Goal: Task Accomplishment & Management: Use online tool/utility

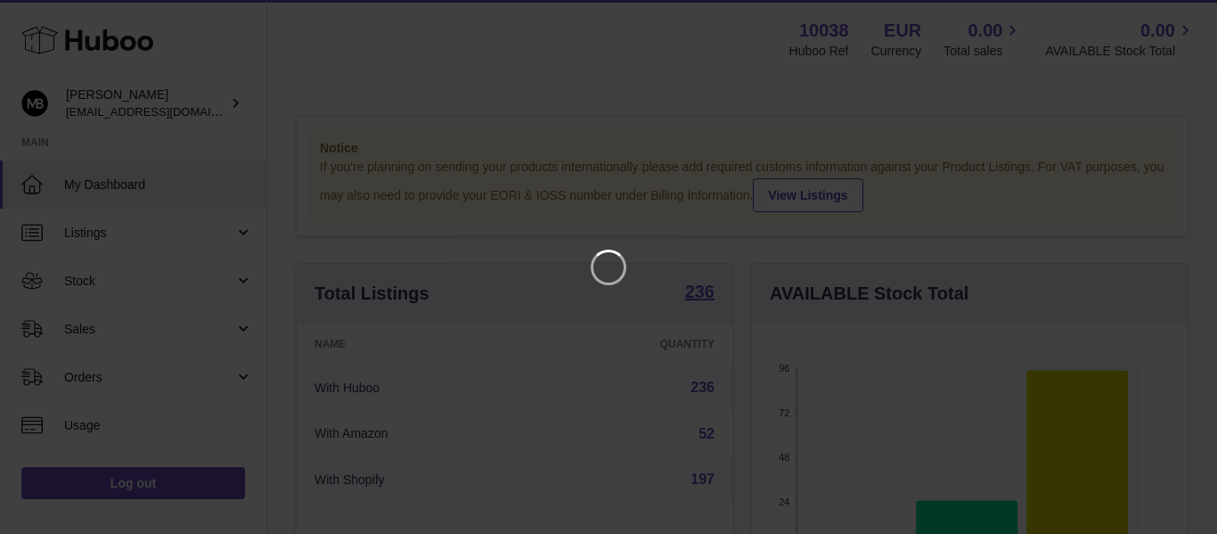
click at [559, 99] on iframe at bounding box center [609, 267] width 1146 height 462
click at [1175, 16] on icon "Close" at bounding box center [1170, 15] width 21 height 21
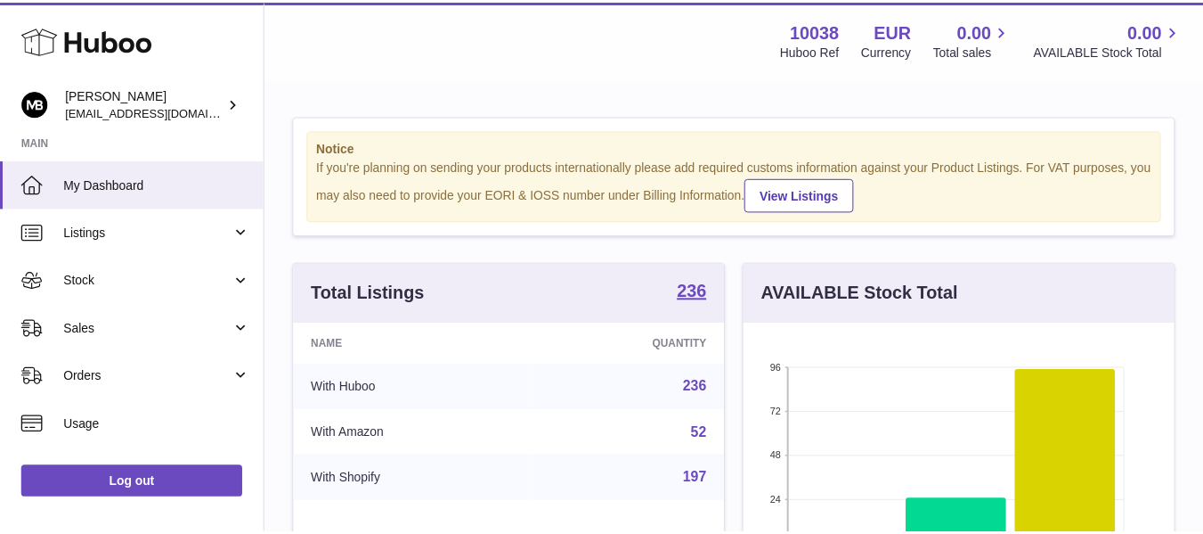
scroll to position [890510, 890359]
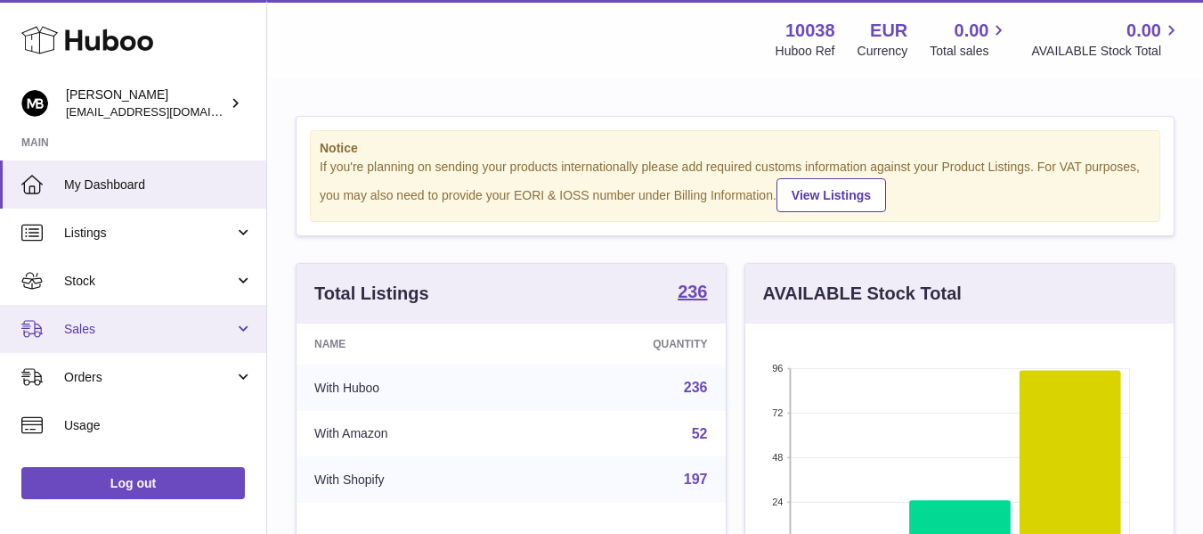
click at [72, 338] on link "Sales" at bounding box center [133, 329] width 266 height 48
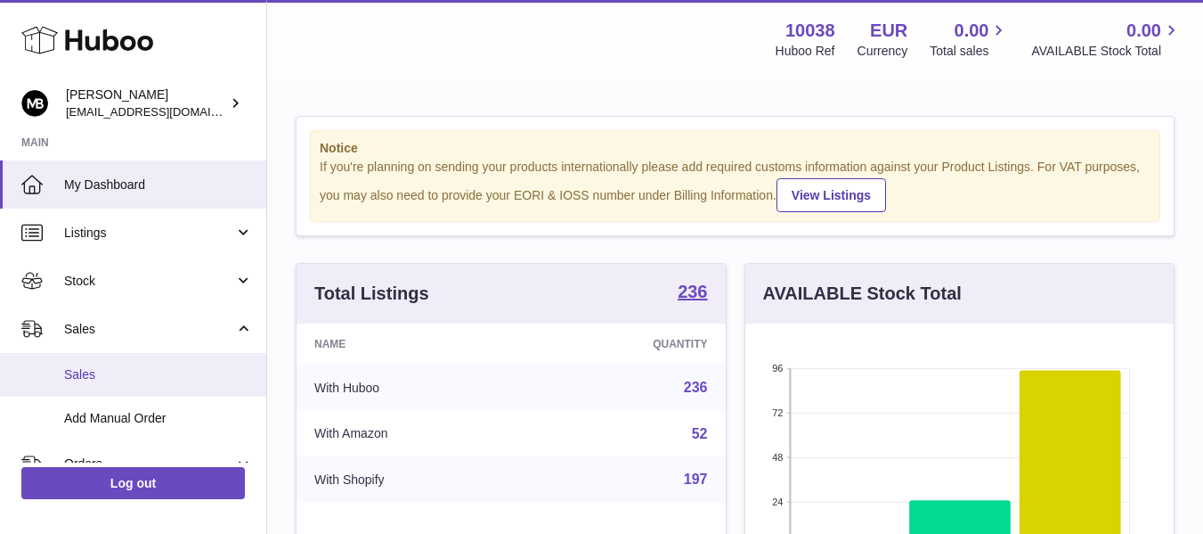
click at [71, 374] on span "Sales" at bounding box center [158, 374] width 189 height 17
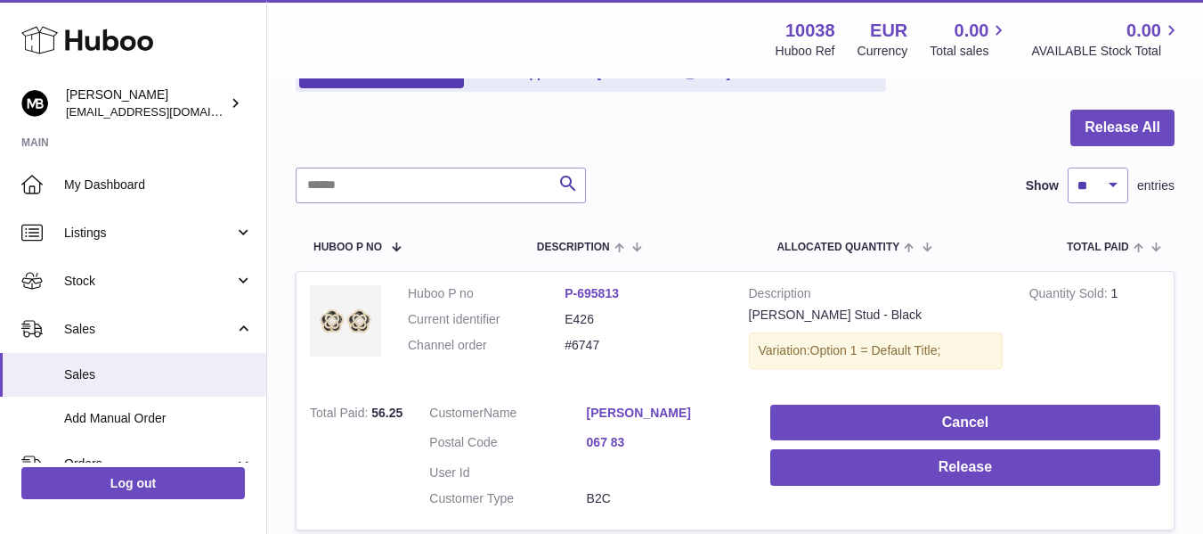
scroll to position [297, 0]
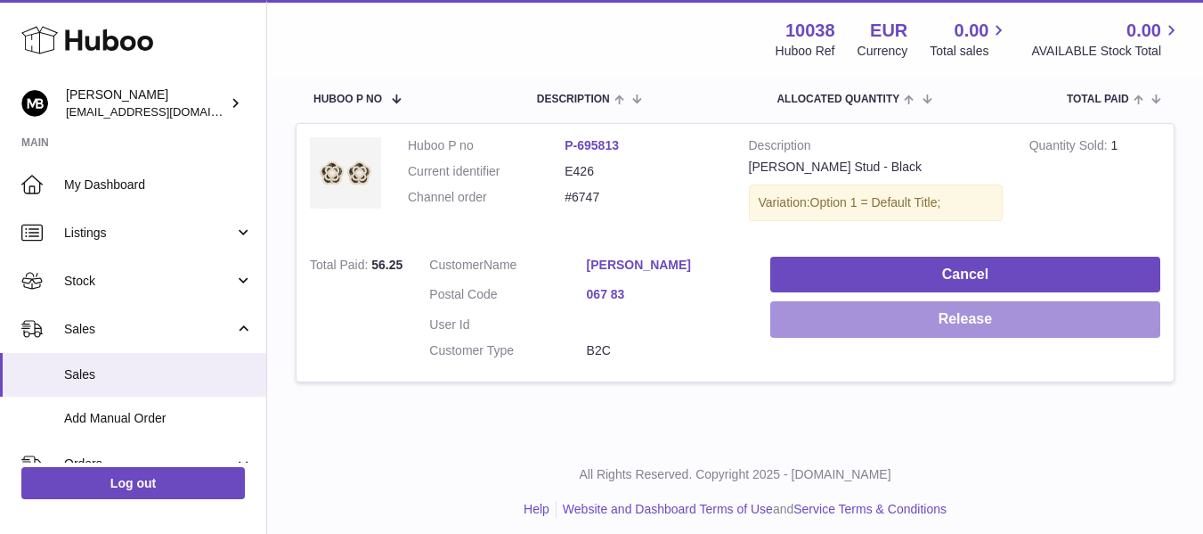
click at [843, 324] on button "Release" at bounding box center [966, 319] width 390 height 37
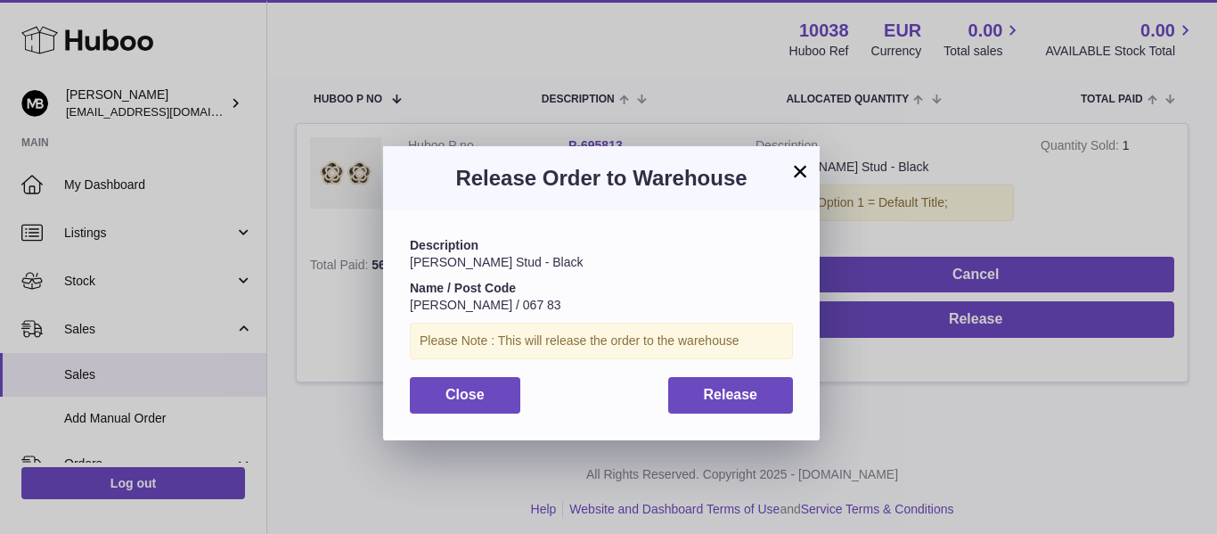
click at [720, 418] on div "Description Camelia Stud - Black Name / Post Code Julia Borisova / 067 83 Pleas…" at bounding box center [601, 324] width 436 height 229
click at [720, 394] on span "Release" at bounding box center [731, 394] width 54 height 15
